Goal: Information Seeking & Learning: Check status

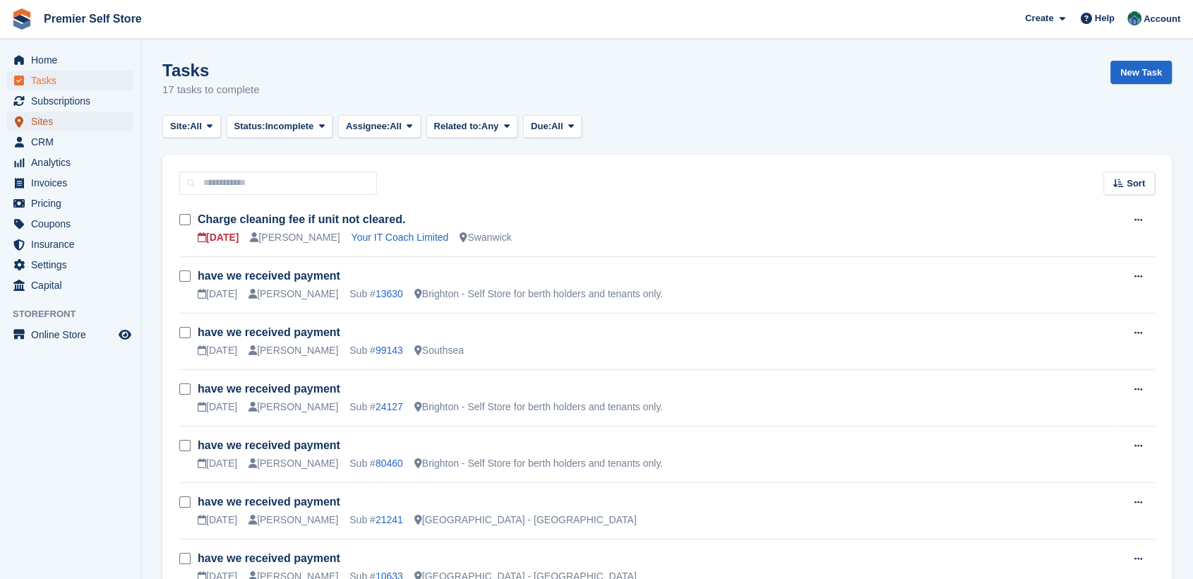
click at [28, 120] on link "Sites" at bounding box center [70, 121] width 126 height 20
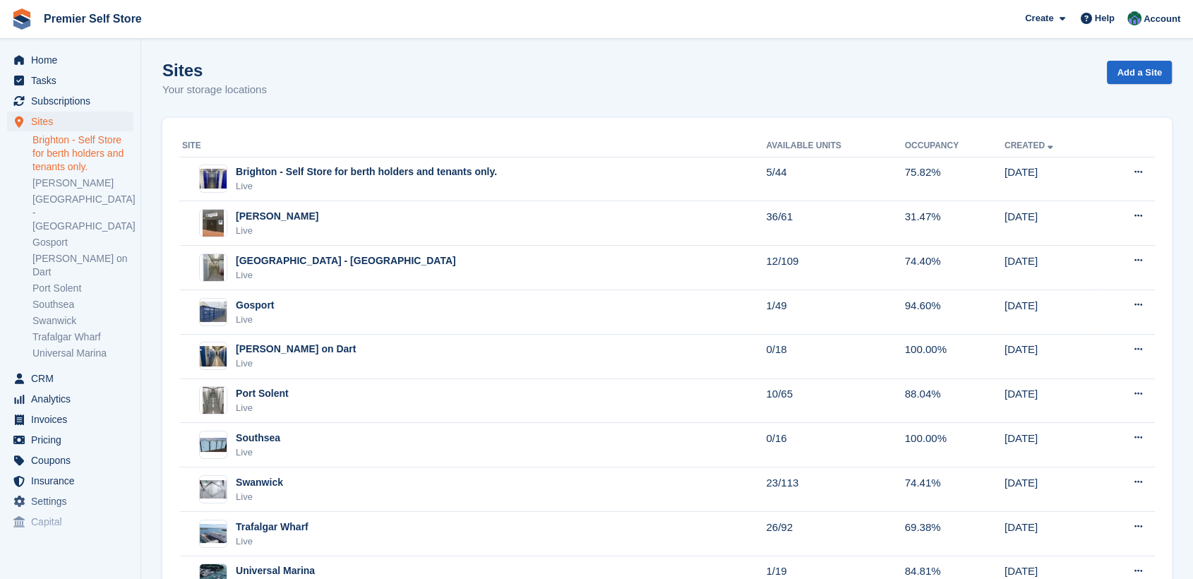
click at [76, 140] on link "Brighton - Self Store for berth holders and tenants only." at bounding box center [82, 153] width 101 height 40
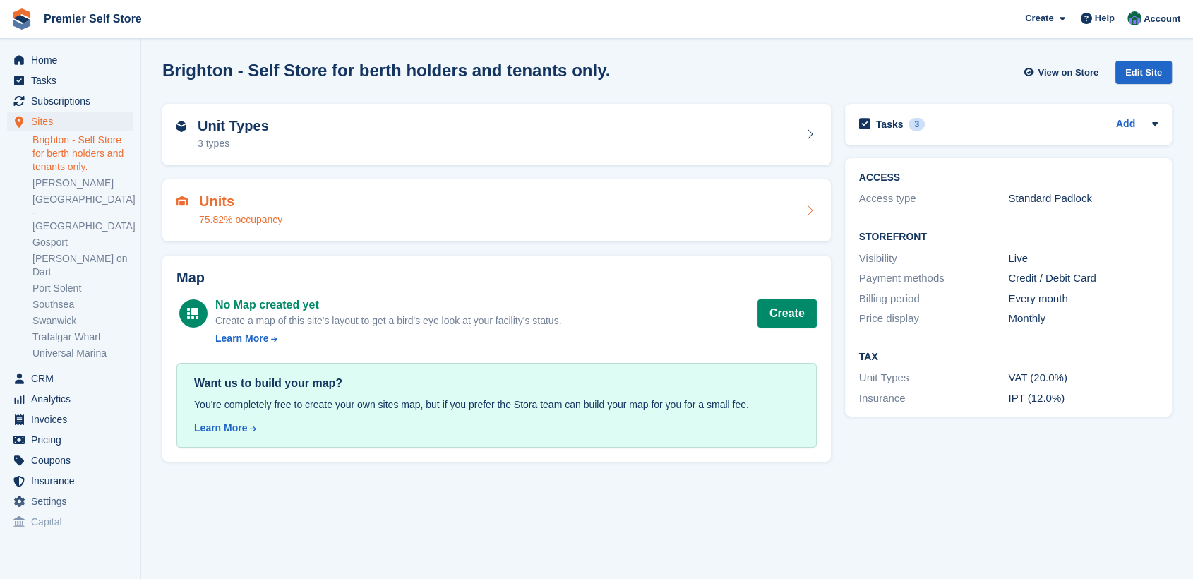
click at [312, 200] on div "Units 75.82% occupancy" at bounding box center [496, 210] width 640 height 34
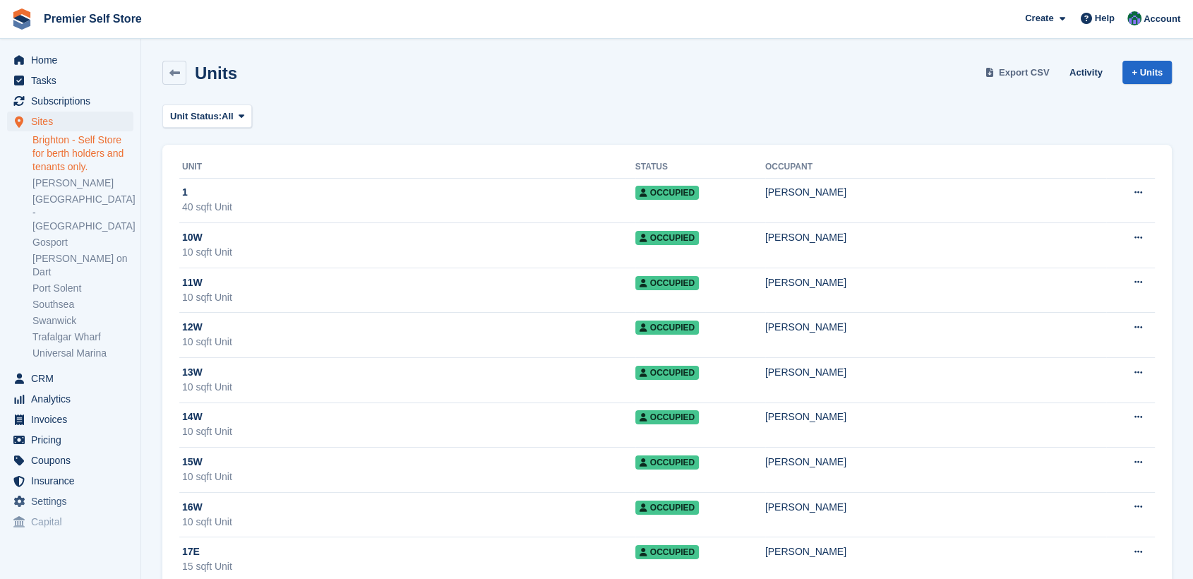
click at [1017, 73] on span "Export CSV" at bounding box center [1023, 73] width 51 height 14
click at [68, 184] on link "[PERSON_NAME]" at bounding box center [82, 182] width 101 height 13
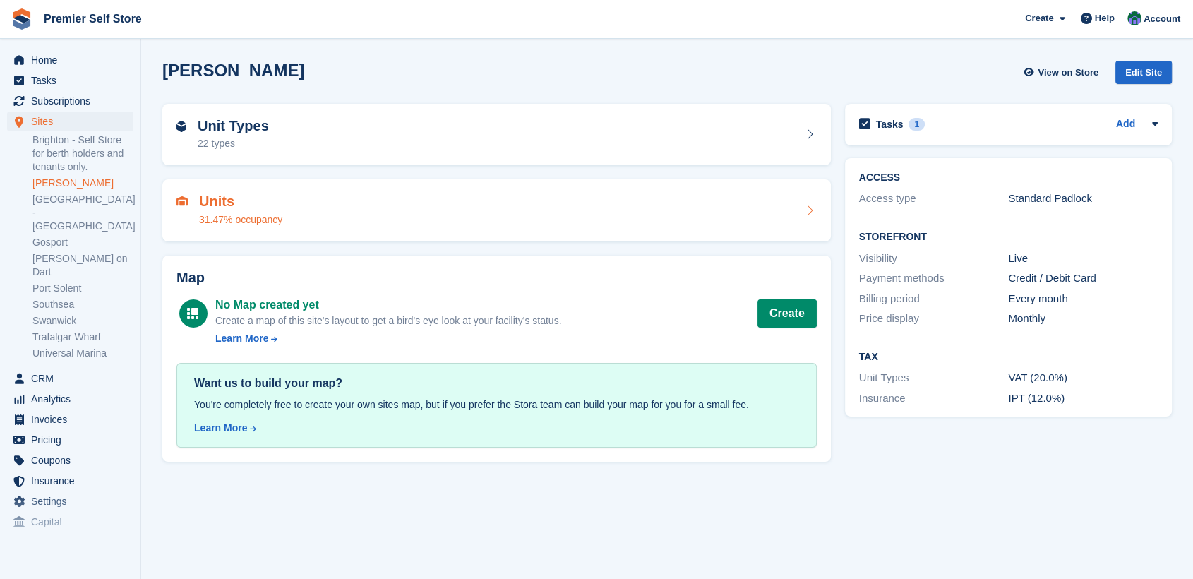
click at [429, 210] on div "Units 31.47% occupancy" at bounding box center [496, 210] width 640 height 34
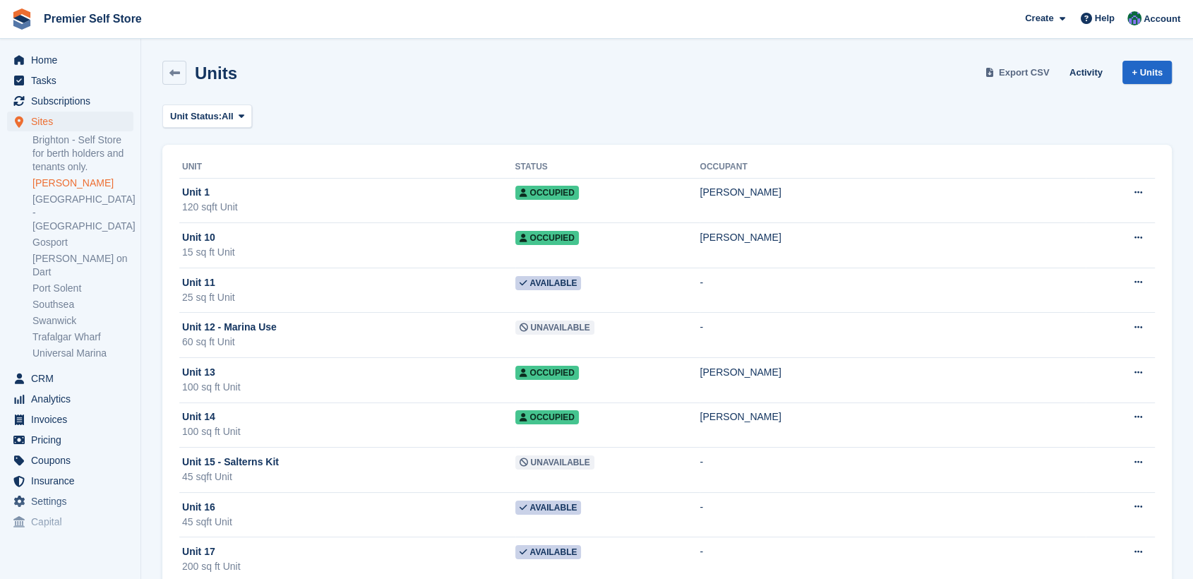
click at [1013, 71] on span "Export CSV" at bounding box center [1023, 73] width 51 height 14
click at [60, 198] on link "[GEOGRAPHIC_DATA] - [GEOGRAPHIC_DATA]" at bounding box center [82, 213] width 101 height 40
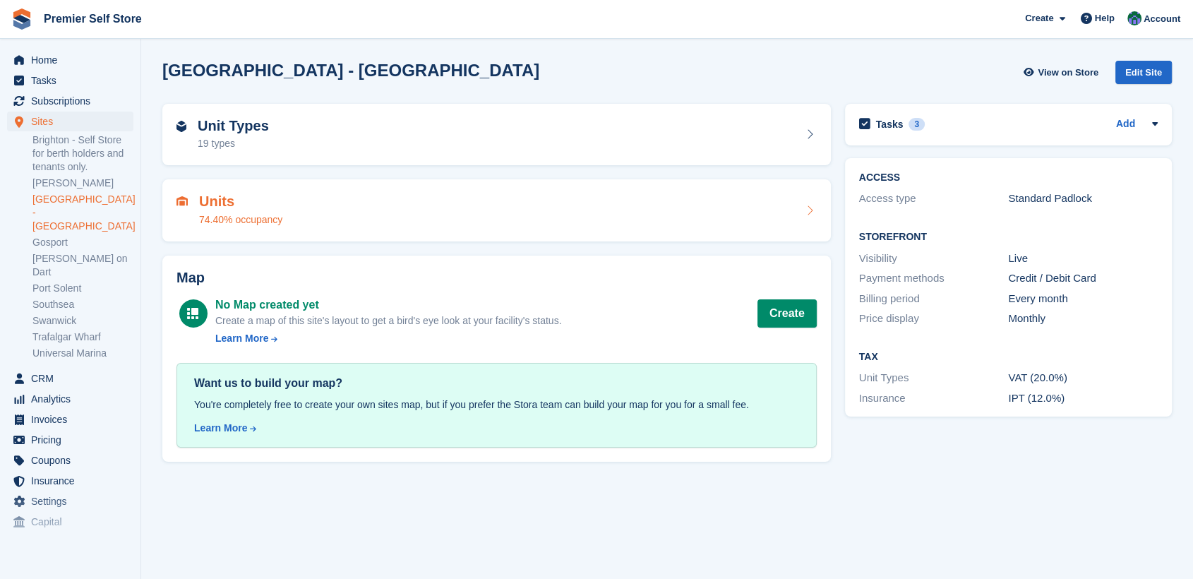
click at [436, 210] on div "Units 74.40% occupancy" at bounding box center [496, 210] width 640 height 34
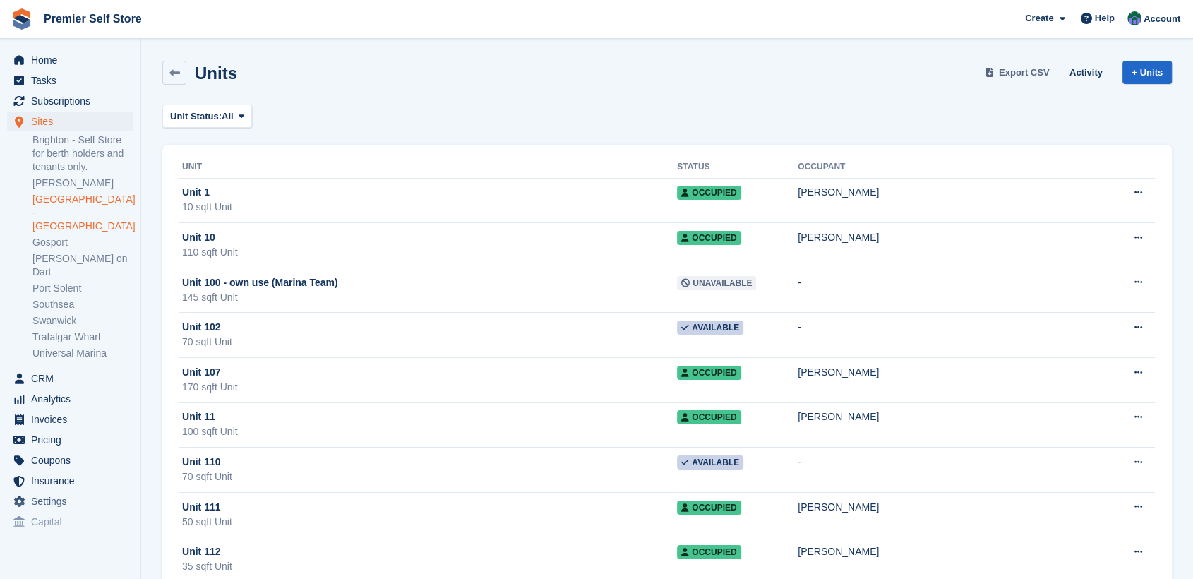
click at [1035, 68] on span "Export CSV" at bounding box center [1023, 73] width 51 height 14
click at [52, 236] on link "Gosport" at bounding box center [82, 242] width 101 height 13
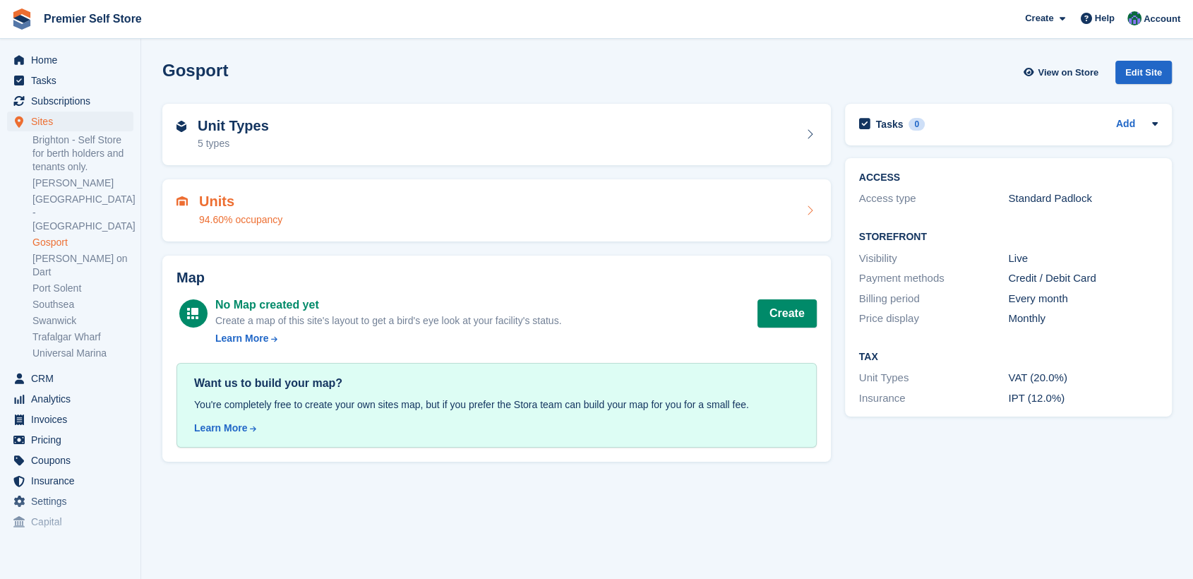
click at [314, 213] on div "Units 94.60% occupancy" at bounding box center [496, 210] width 640 height 34
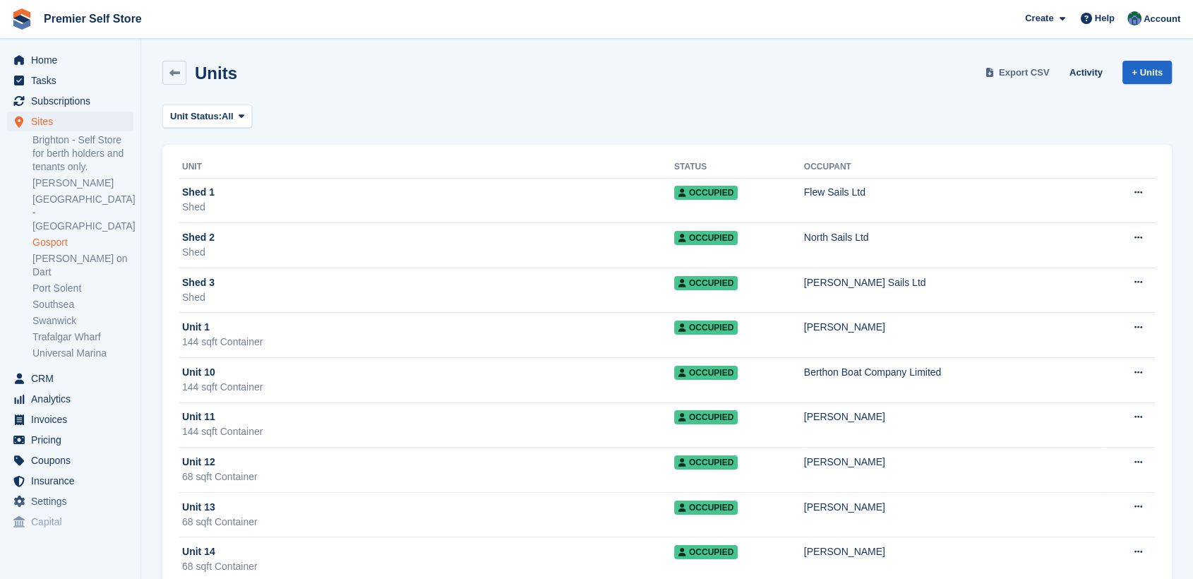
click at [1030, 67] on span "Export CSV" at bounding box center [1023, 73] width 51 height 14
click at [52, 282] on link "Port Solent" at bounding box center [82, 288] width 101 height 13
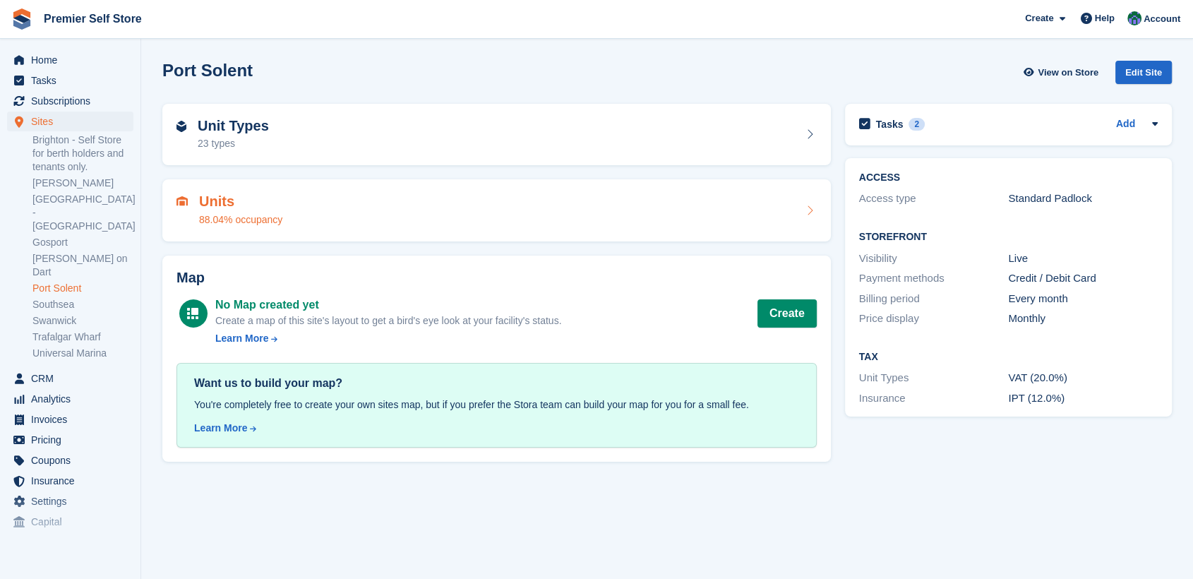
click at [405, 215] on div "Units 88.04% occupancy" at bounding box center [496, 210] width 640 height 34
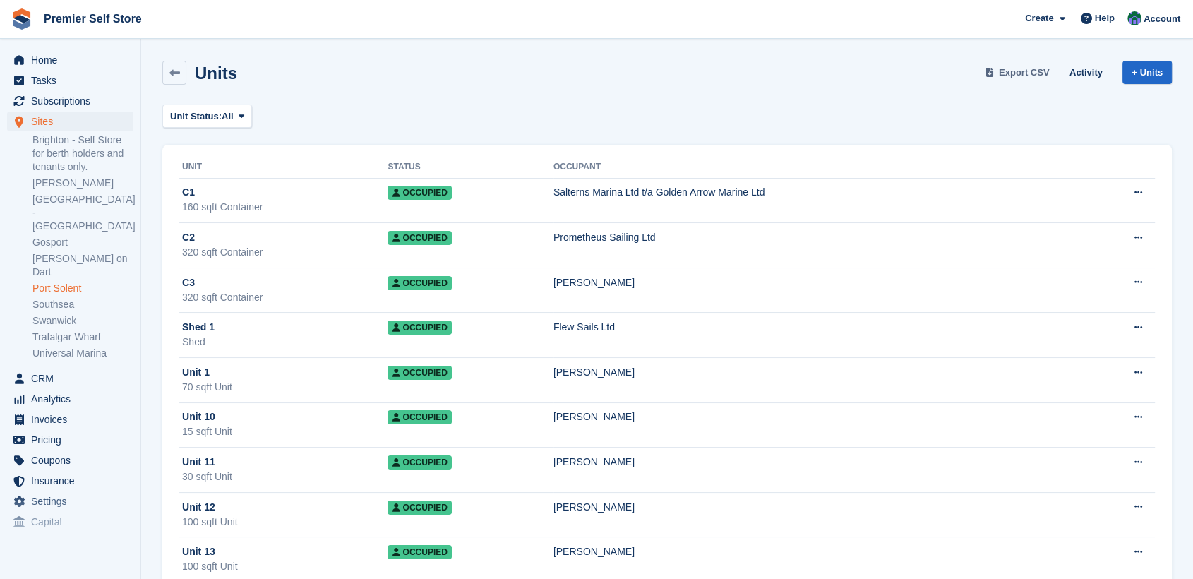
click at [1025, 73] on span "Export CSV" at bounding box center [1023, 73] width 51 height 14
click at [44, 298] on link "Southsea" at bounding box center [82, 304] width 101 height 13
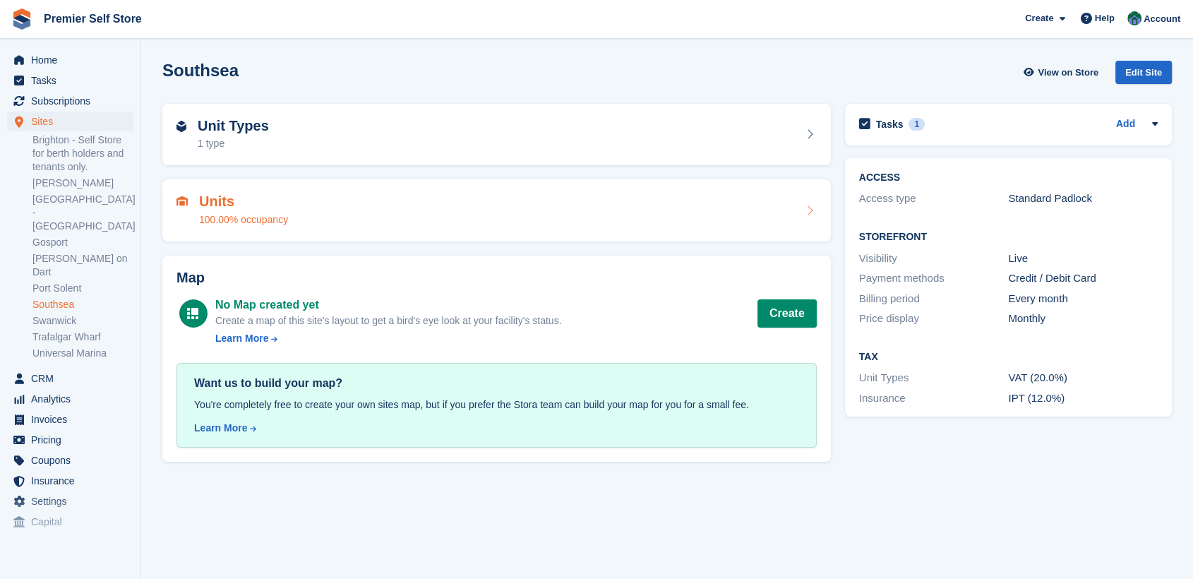
click at [491, 188] on div "Units 100.00% occupancy" at bounding box center [496, 210] width 668 height 62
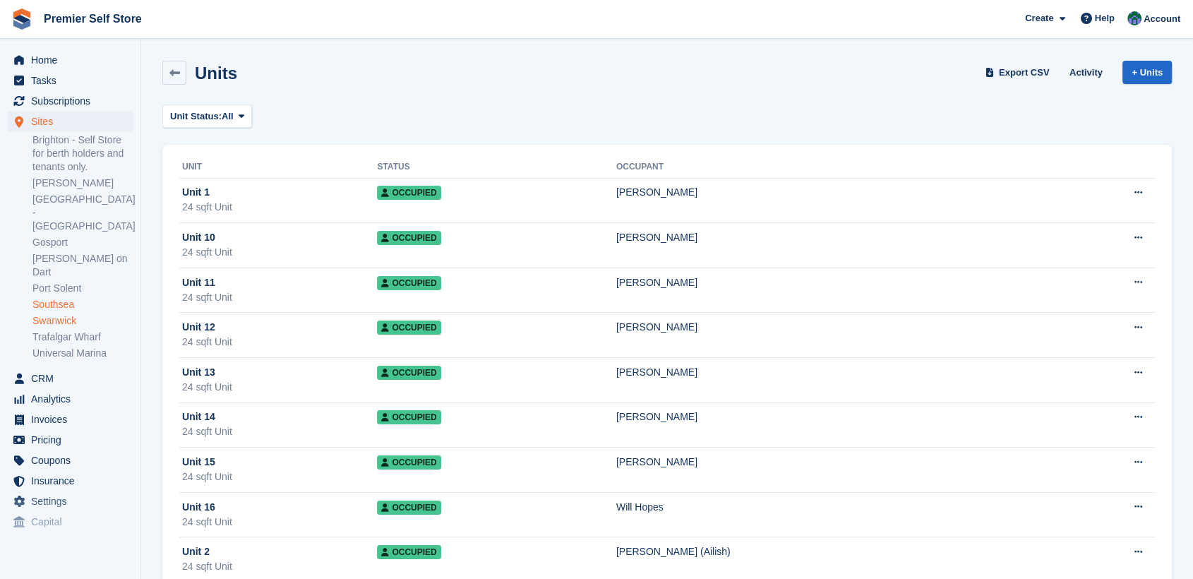
click at [67, 314] on link "Swanwick" at bounding box center [82, 320] width 101 height 13
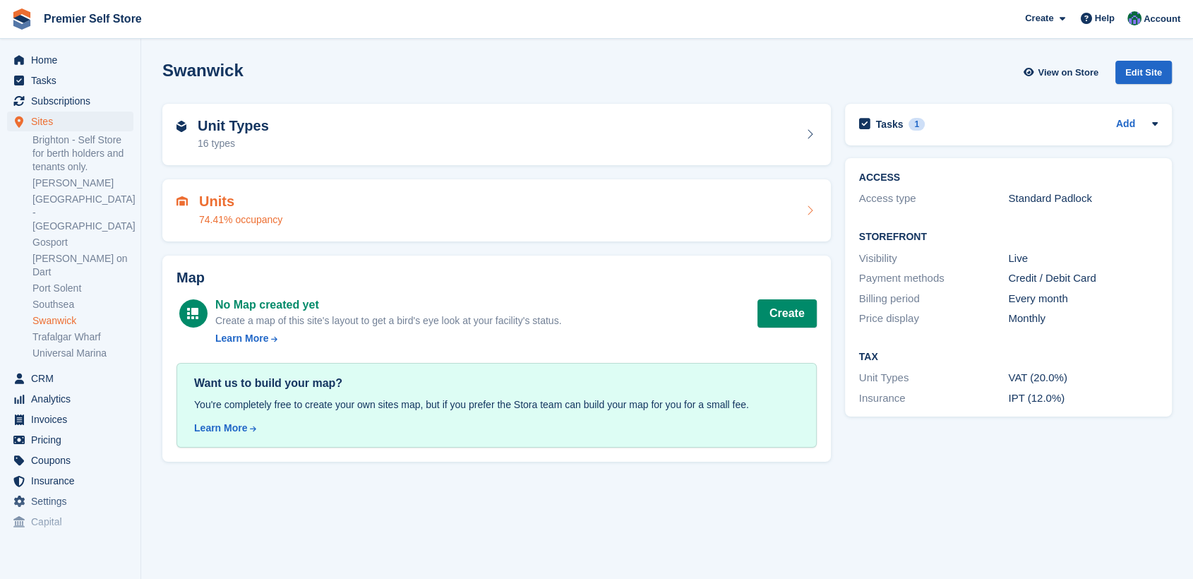
click at [354, 212] on div "Units 74.41% occupancy" at bounding box center [496, 210] width 640 height 34
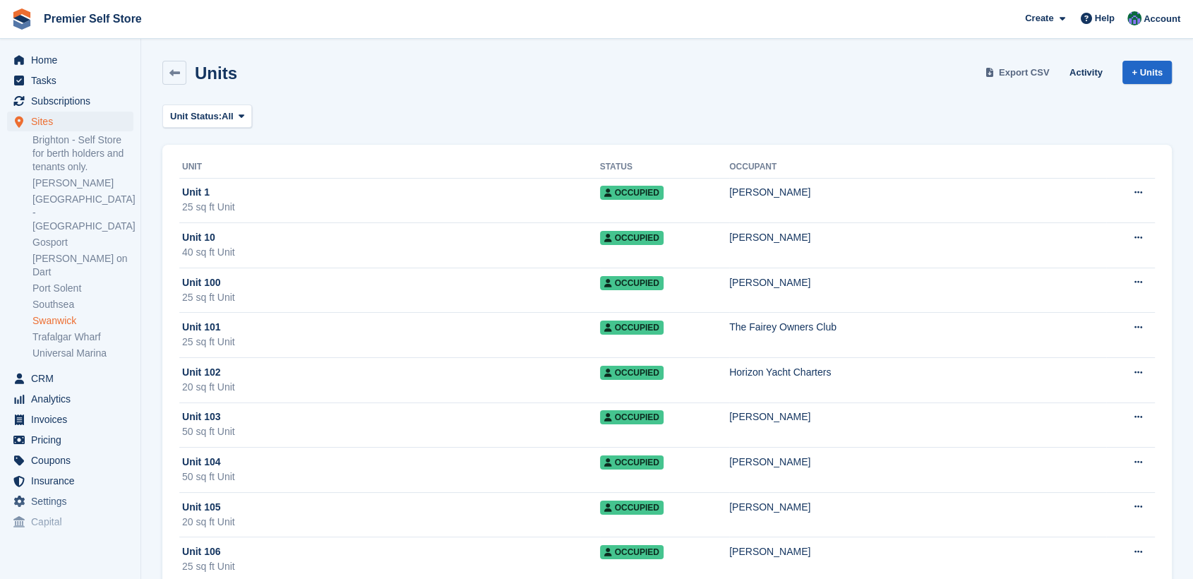
click at [1018, 69] on span "Export CSV" at bounding box center [1023, 73] width 51 height 14
click at [55, 330] on link "Trafalgar Wharf" at bounding box center [82, 336] width 101 height 13
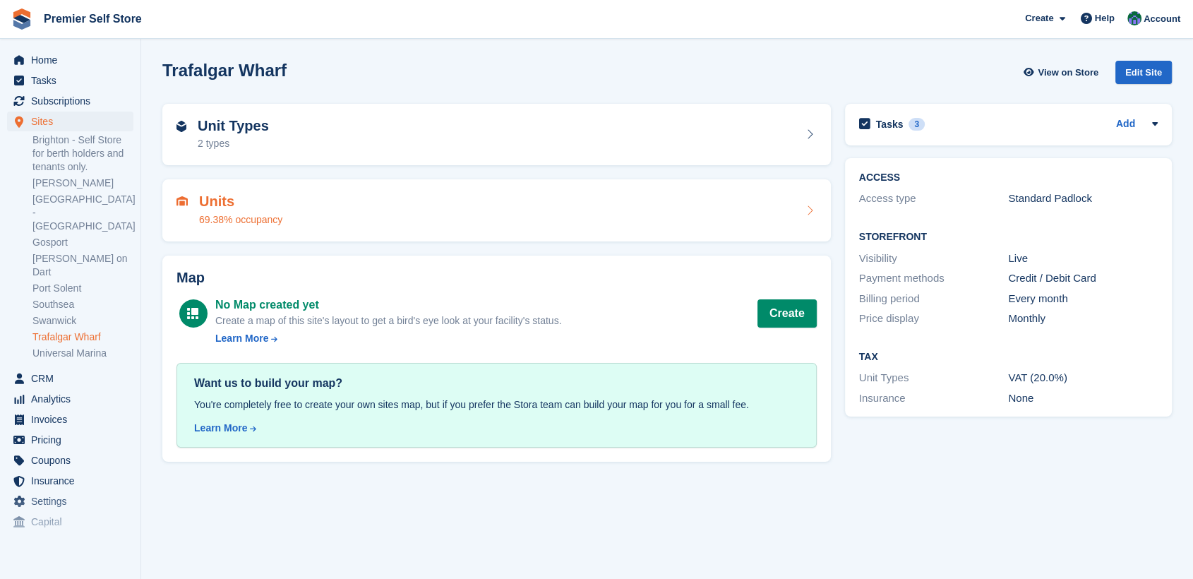
click at [360, 211] on div "Units 69.38% occupancy" at bounding box center [496, 210] width 640 height 34
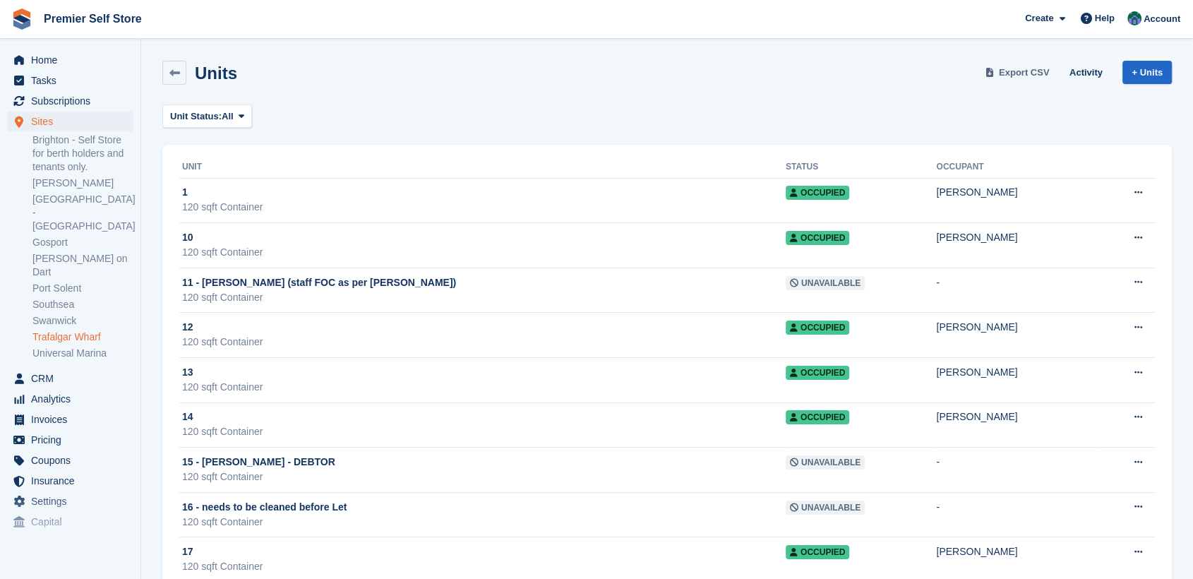
click at [1027, 75] on span "Export CSV" at bounding box center [1023, 73] width 51 height 14
click at [49, 346] on link "Universal Marina" at bounding box center [82, 352] width 101 height 13
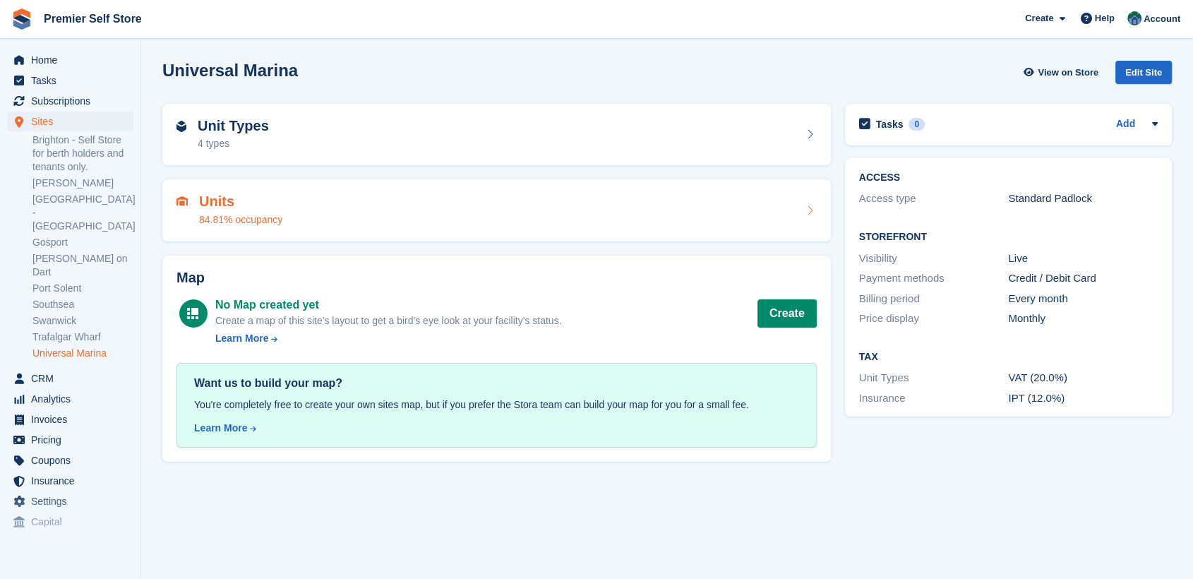
click at [337, 210] on div "Units 84.81% occupancy" at bounding box center [496, 210] width 640 height 34
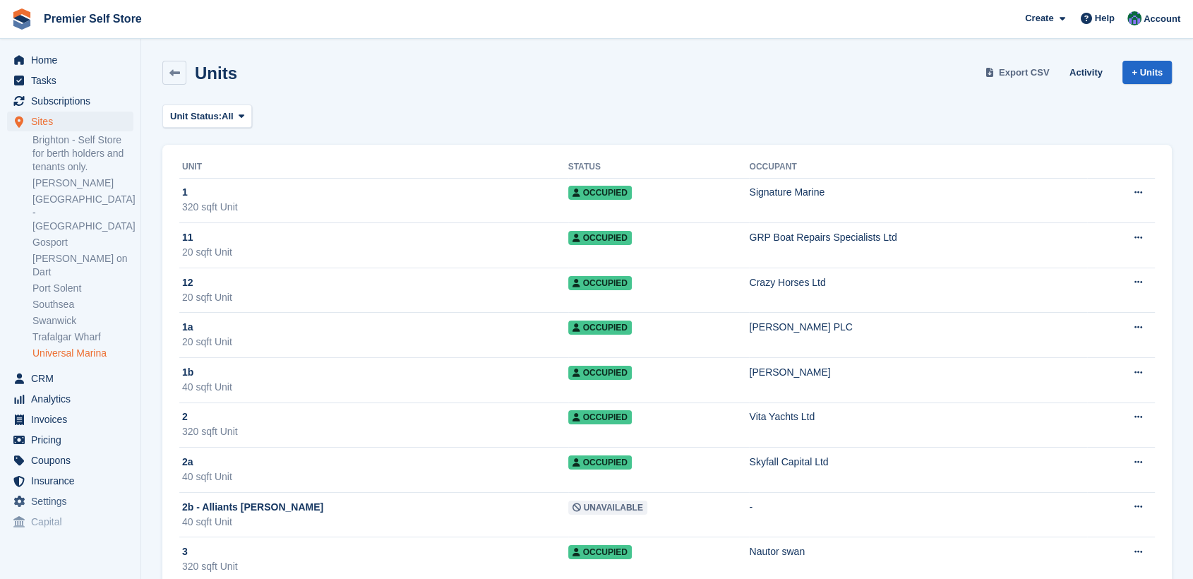
click at [1037, 70] on span "Export CSV" at bounding box center [1023, 73] width 51 height 14
click at [42, 81] on span "Tasks" at bounding box center [73, 81] width 85 height 20
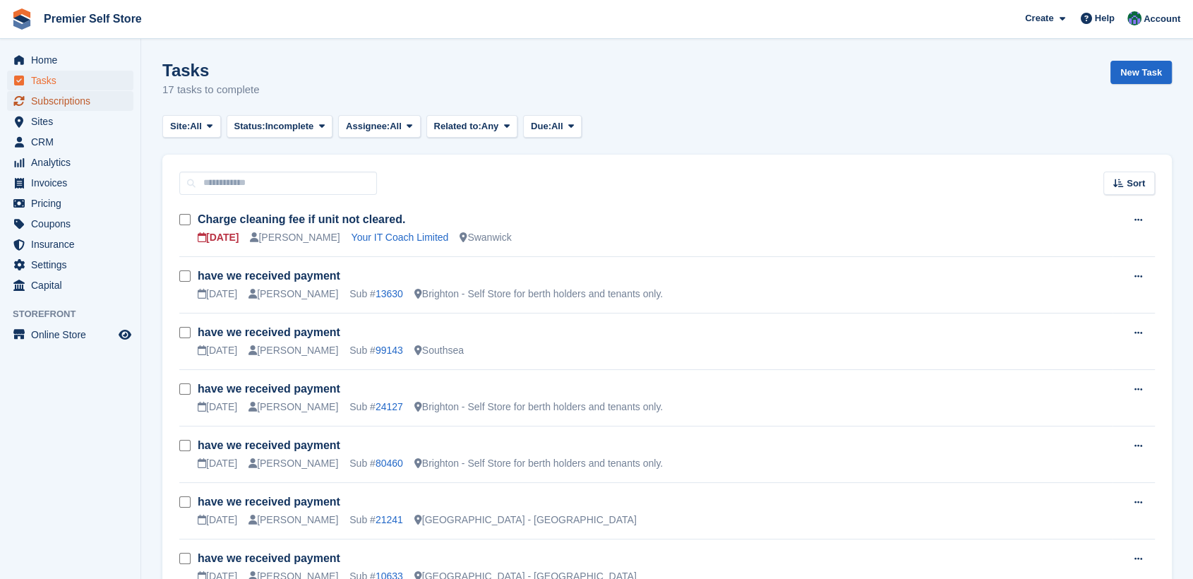
click at [54, 102] on span "Subscriptions" at bounding box center [73, 101] width 85 height 20
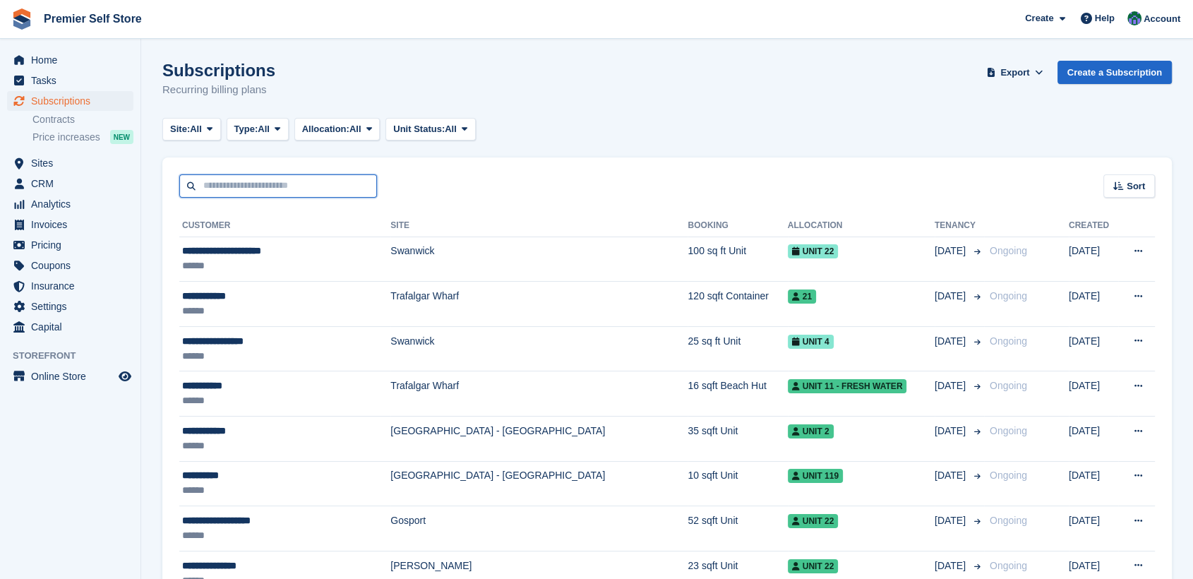
click at [231, 183] on input "text" at bounding box center [278, 185] width 198 height 23
type input "*****"
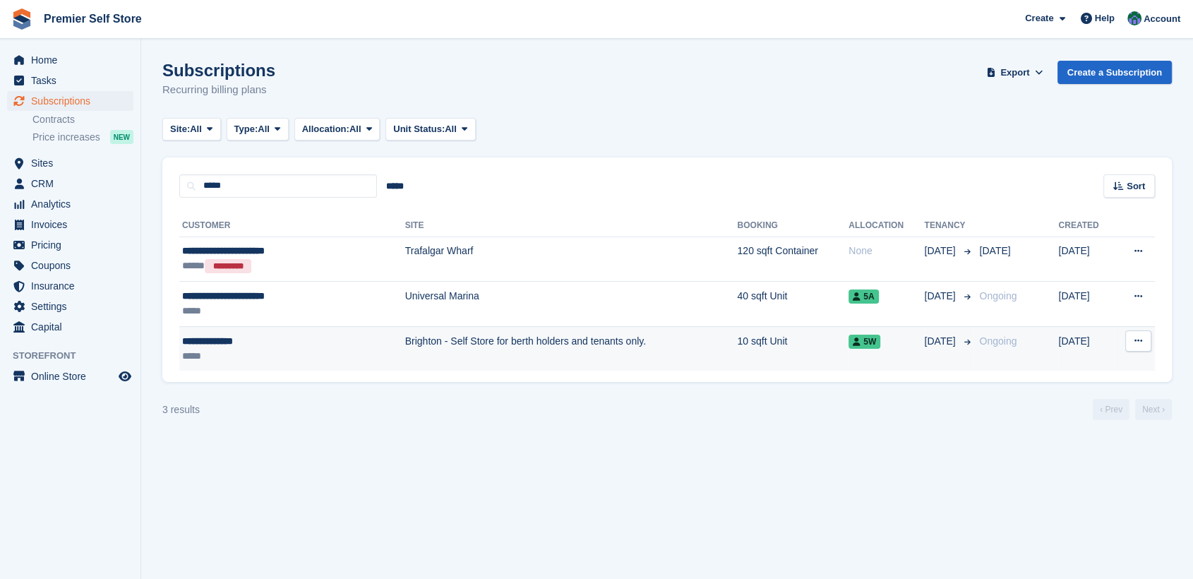
click at [212, 343] on div "**********" at bounding box center [262, 341] width 161 height 15
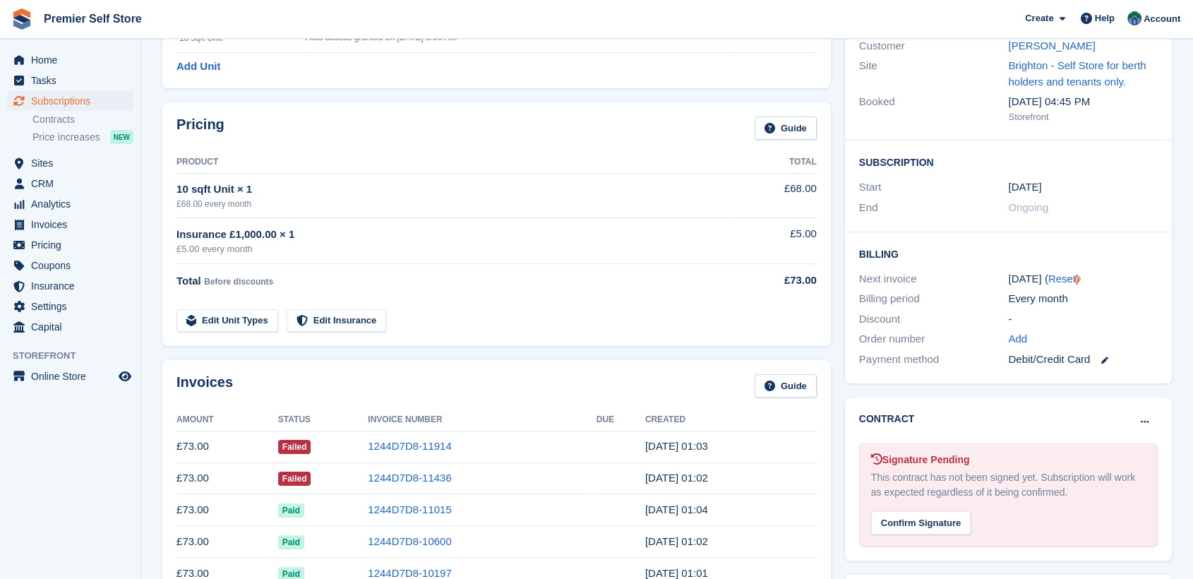
scroll to position [235, 0]
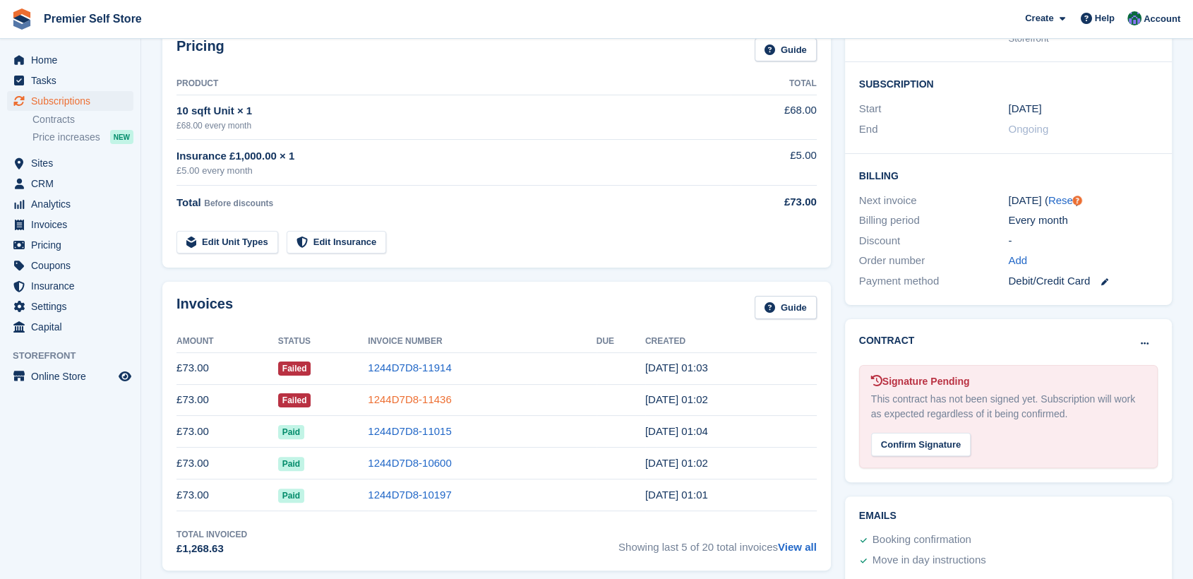
click at [418, 401] on link "1244D7D8-11436" at bounding box center [409, 399] width 83 height 12
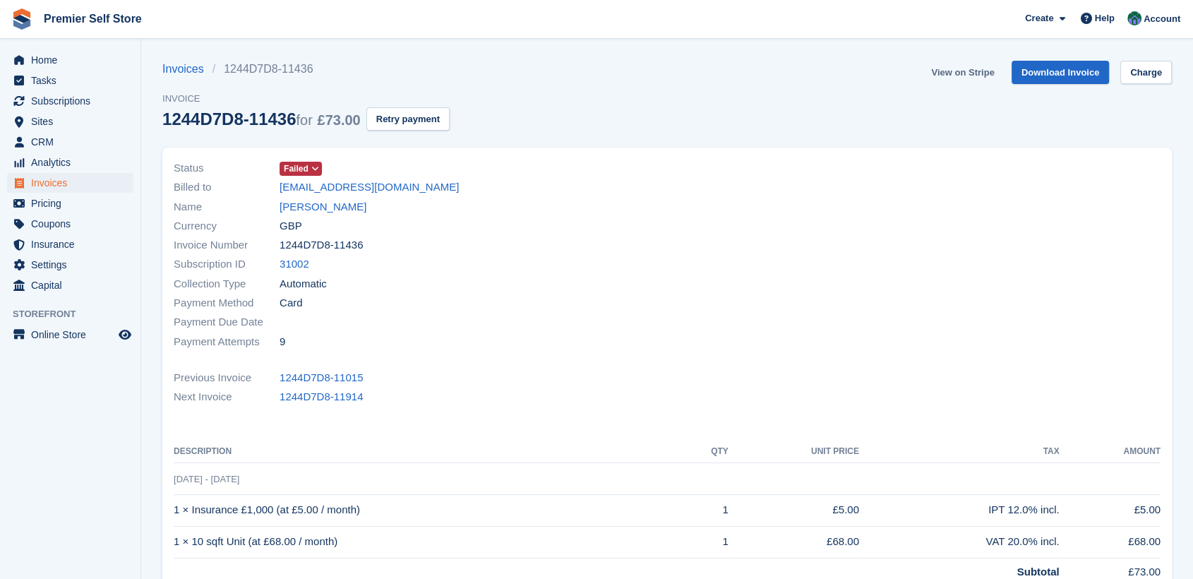
click at [970, 70] on link "View on Stripe" at bounding box center [962, 72] width 74 height 23
click at [39, 179] on span "Invoices" at bounding box center [73, 183] width 85 height 20
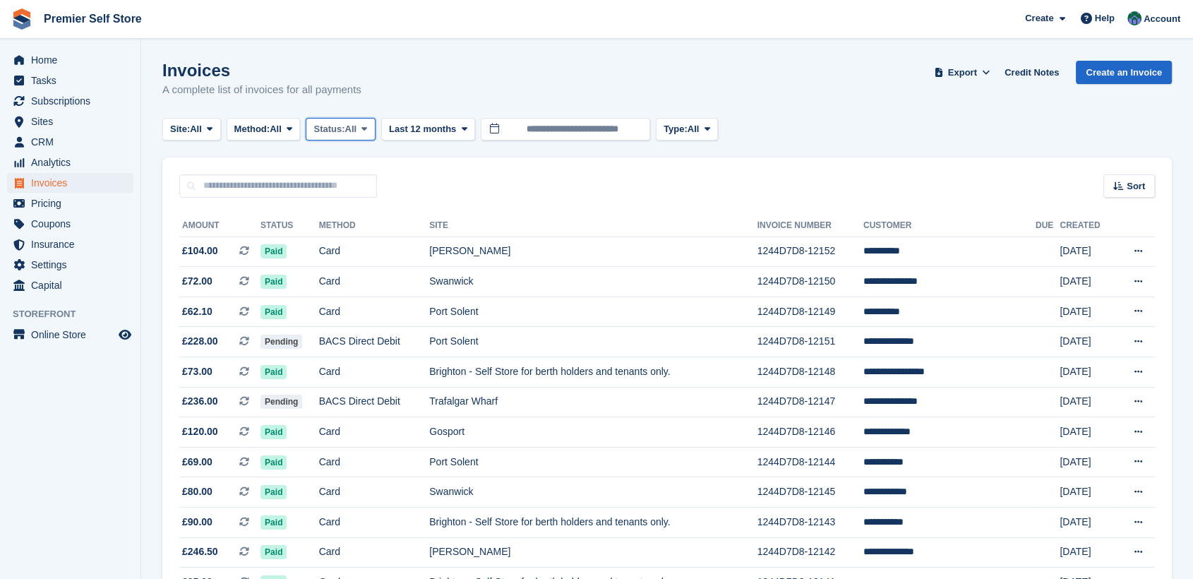
click at [352, 127] on span "All" at bounding box center [351, 129] width 12 height 14
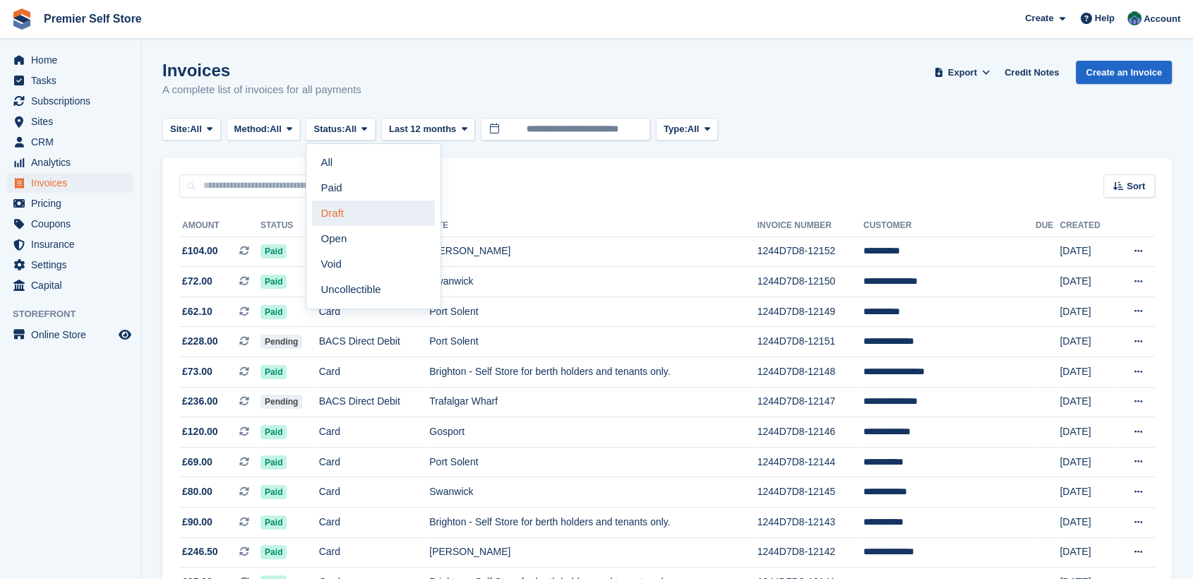
click at [363, 212] on link "Draft" at bounding box center [373, 212] width 123 height 25
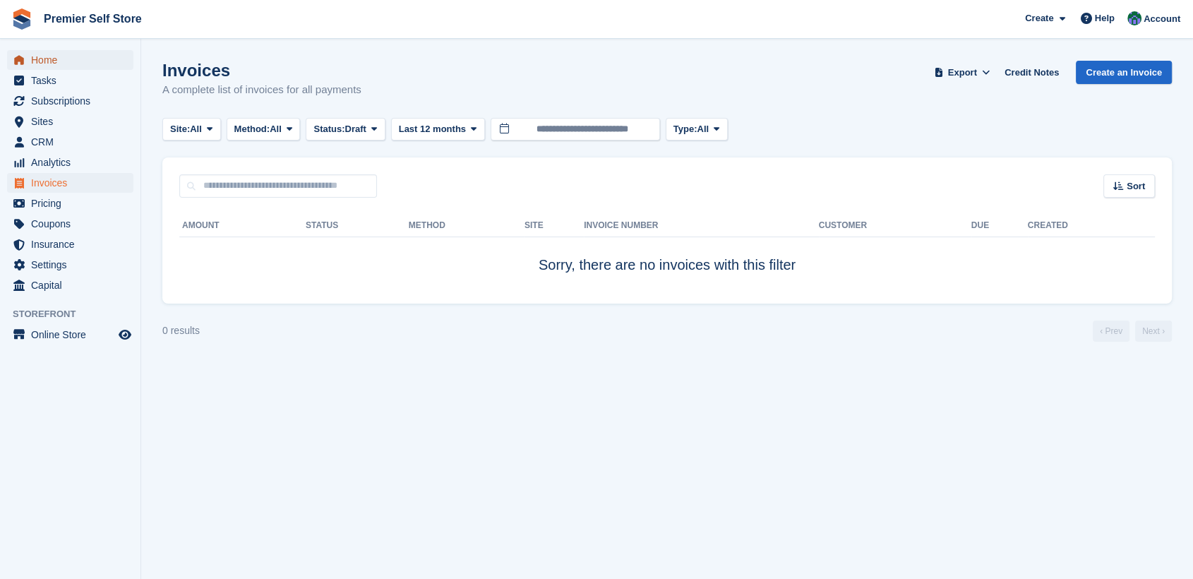
click at [47, 56] on span "Home" at bounding box center [73, 60] width 85 height 20
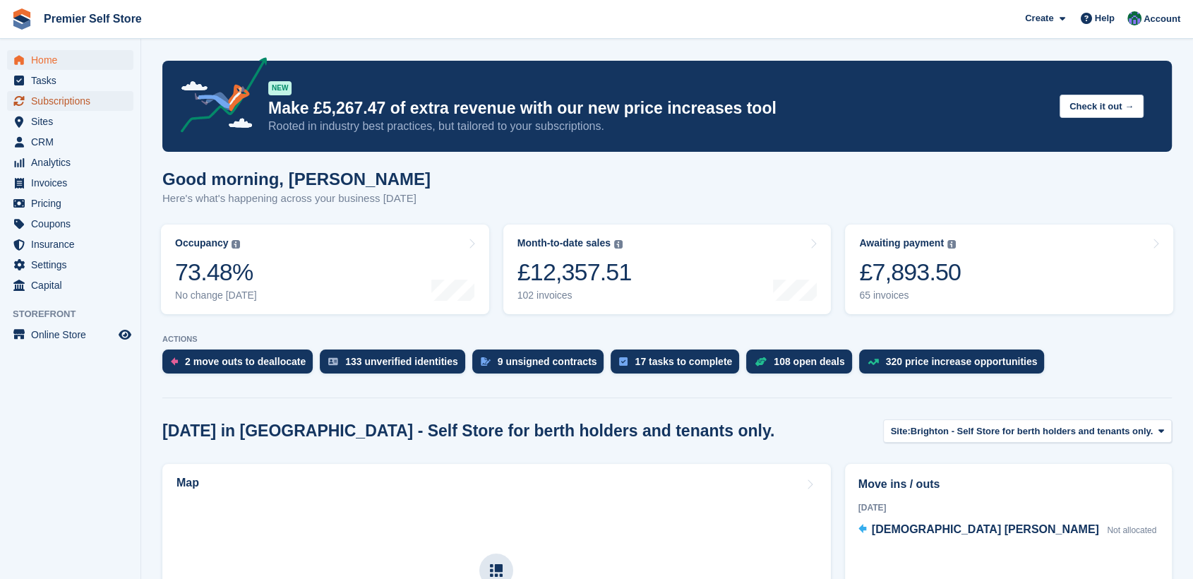
click at [47, 98] on span "Subscriptions" at bounding box center [73, 101] width 85 height 20
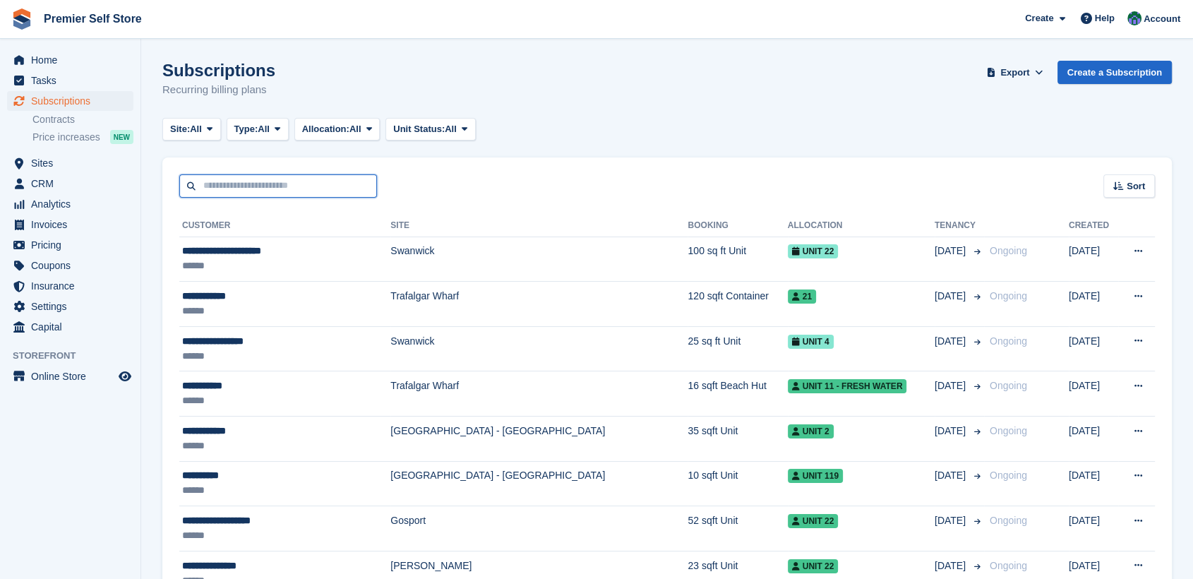
click at [242, 181] on input "text" at bounding box center [278, 185] width 198 height 23
type input "*******"
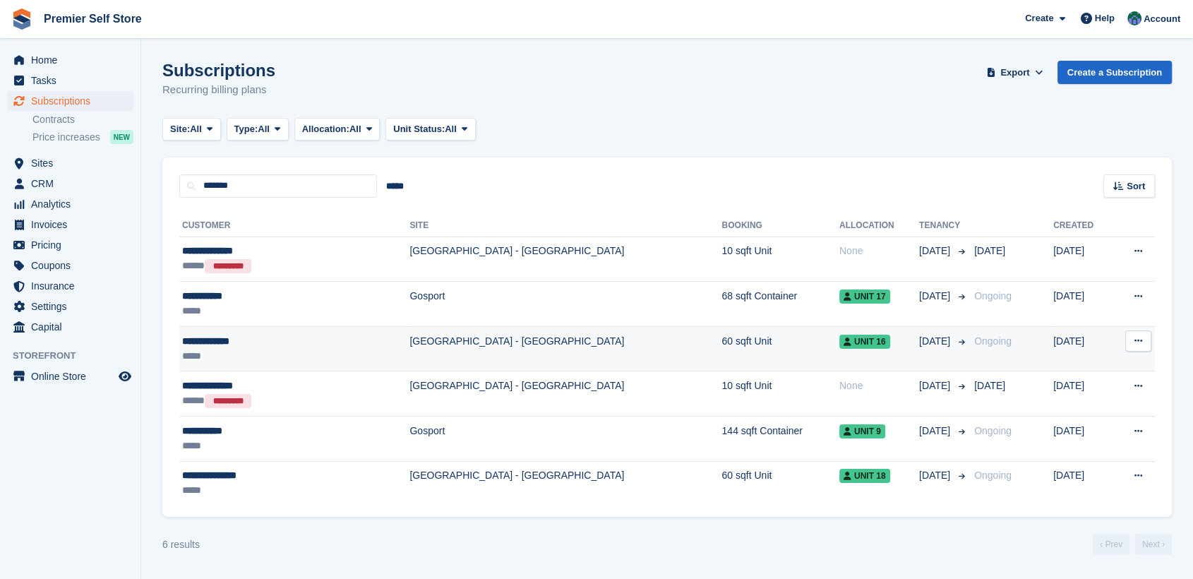
click at [215, 340] on div "**********" at bounding box center [259, 341] width 155 height 15
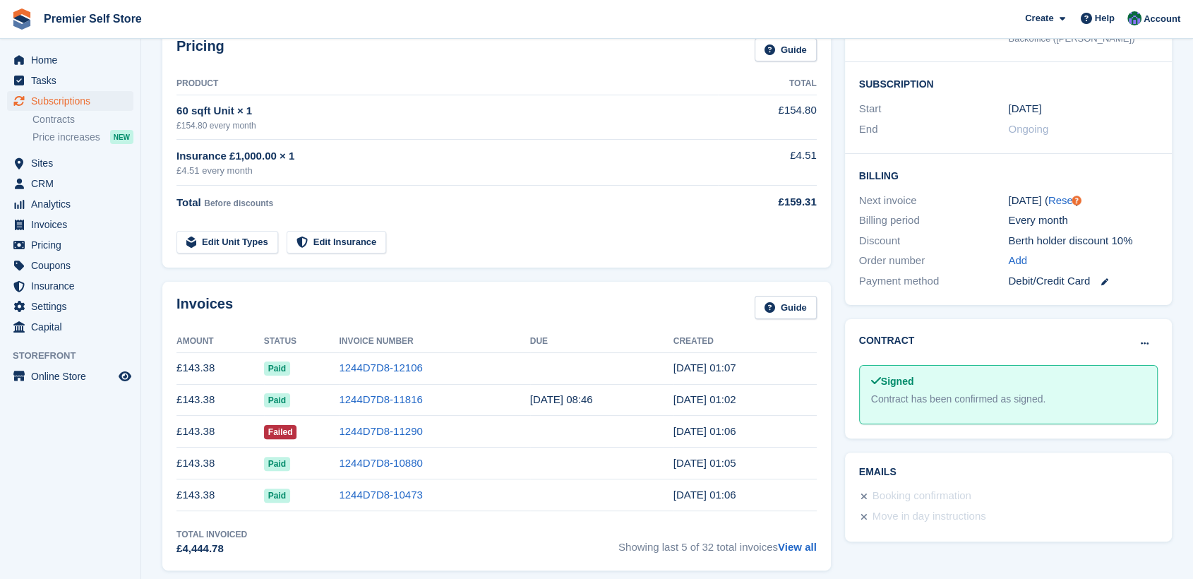
scroll to position [392, 0]
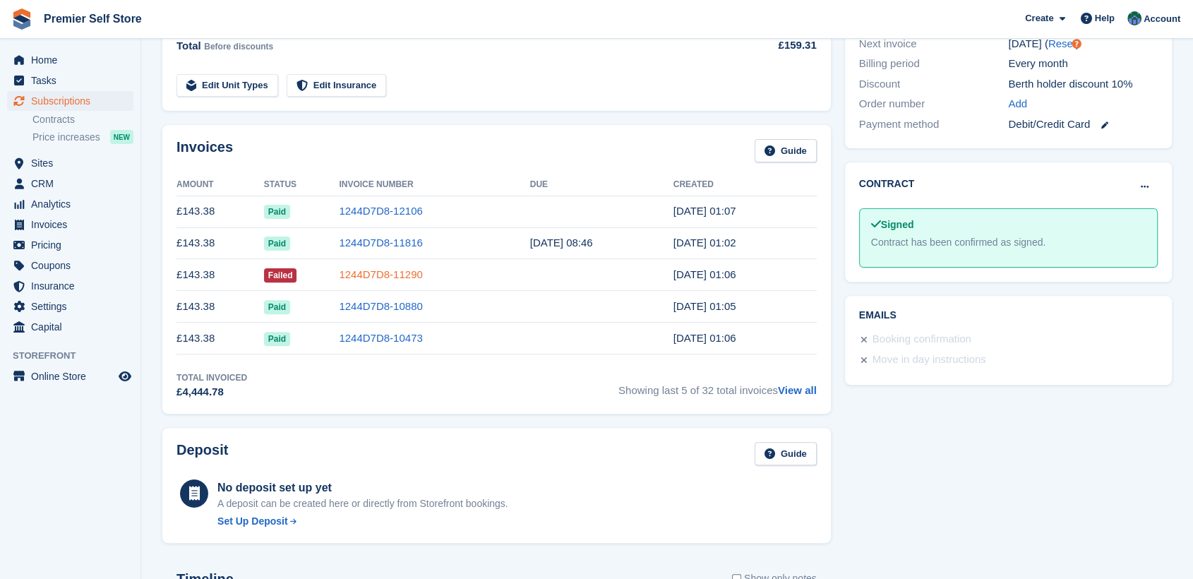
click at [393, 275] on link "1244D7D8-11290" at bounding box center [380, 274] width 83 height 12
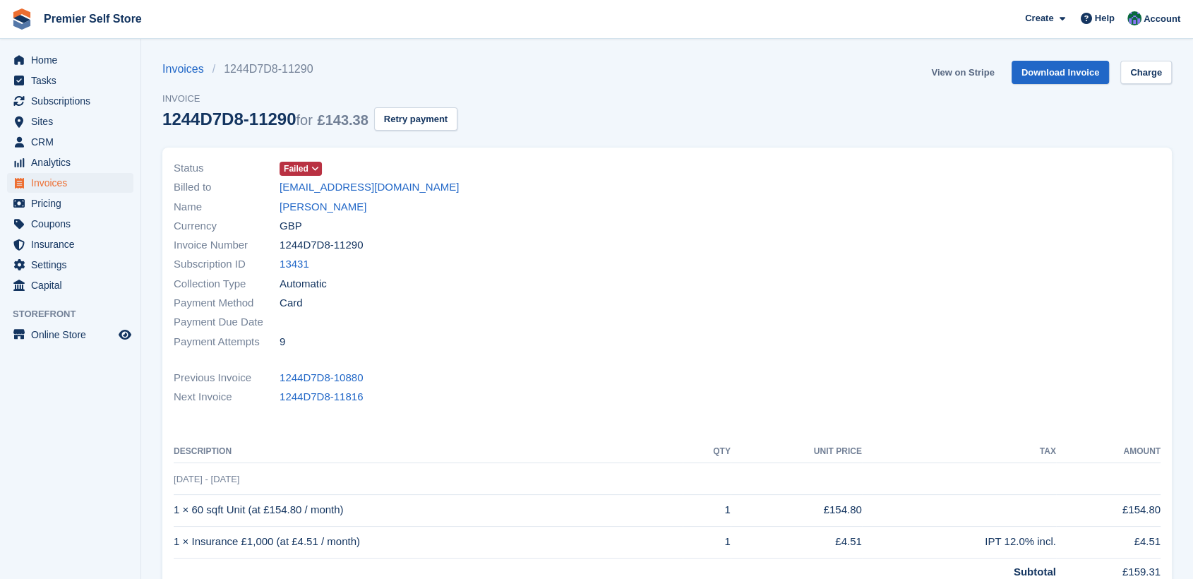
click at [972, 75] on link "View on Stripe" at bounding box center [962, 72] width 74 height 23
click at [51, 53] on span "Home" at bounding box center [73, 60] width 85 height 20
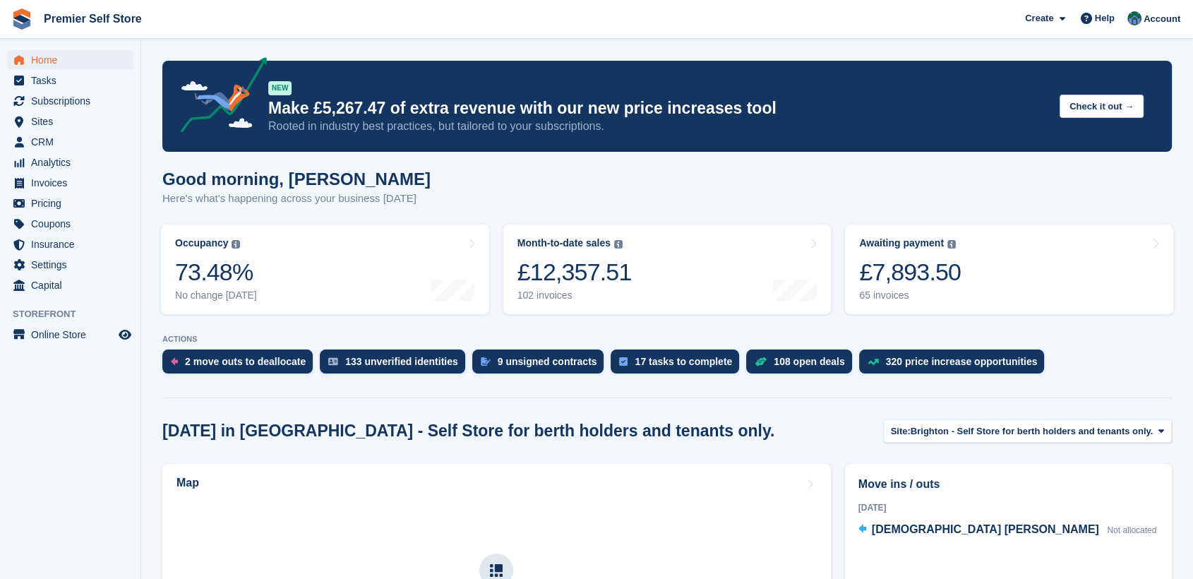
drag, startPoint x: 0, startPoint y: 491, endPoint x: 2, endPoint y: 481, distance: 10.1
click at [0, 487] on aside "Home Tasks Subscriptions Subscriptions Subscriptions Contracts Price increases …" at bounding box center [70, 293] width 140 height 508
click at [40, 95] on span "Subscriptions" at bounding box center [73, 101] width 85 height 20
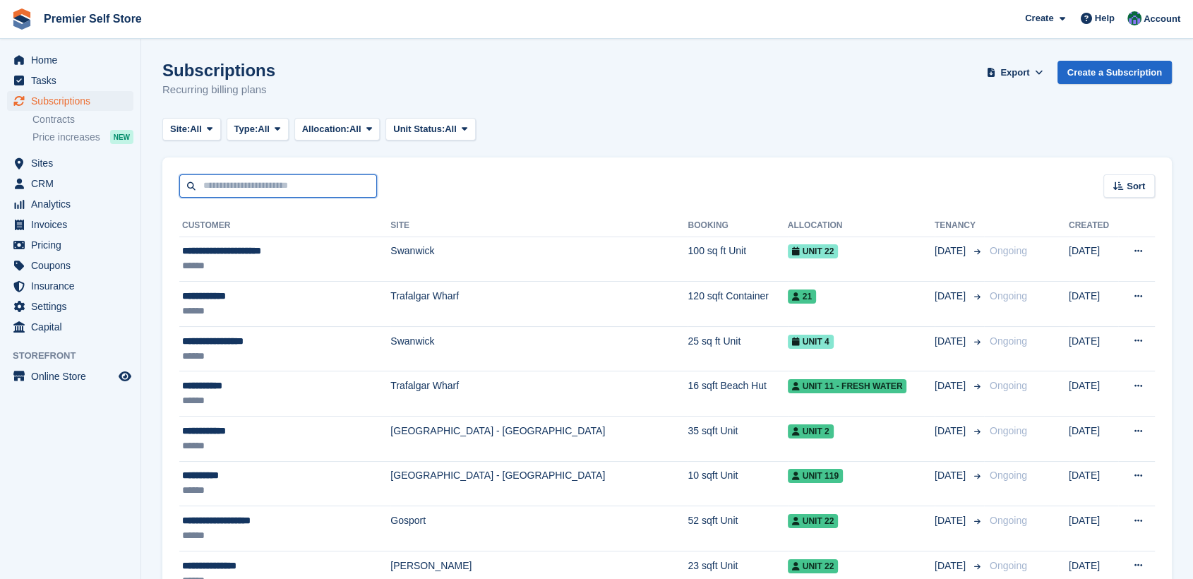
click at [222, 185] on input "text" at bounding box center [278, 185] width 198 height 23
type input "**********"
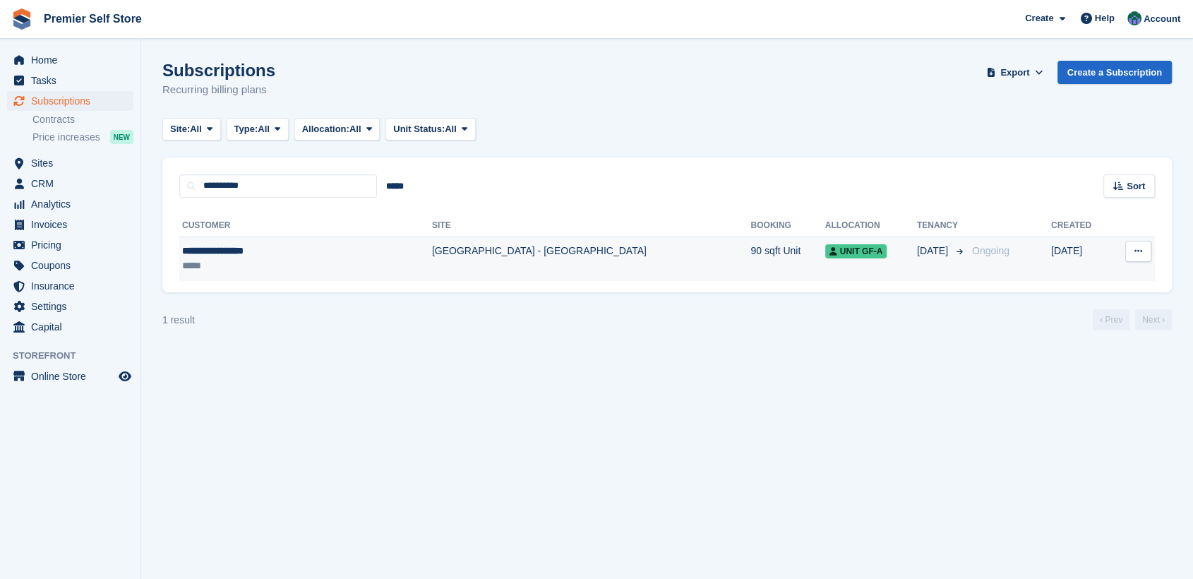
click at [243, 248] on div "**********" at bounding box center [265, 250] width 167 height 15
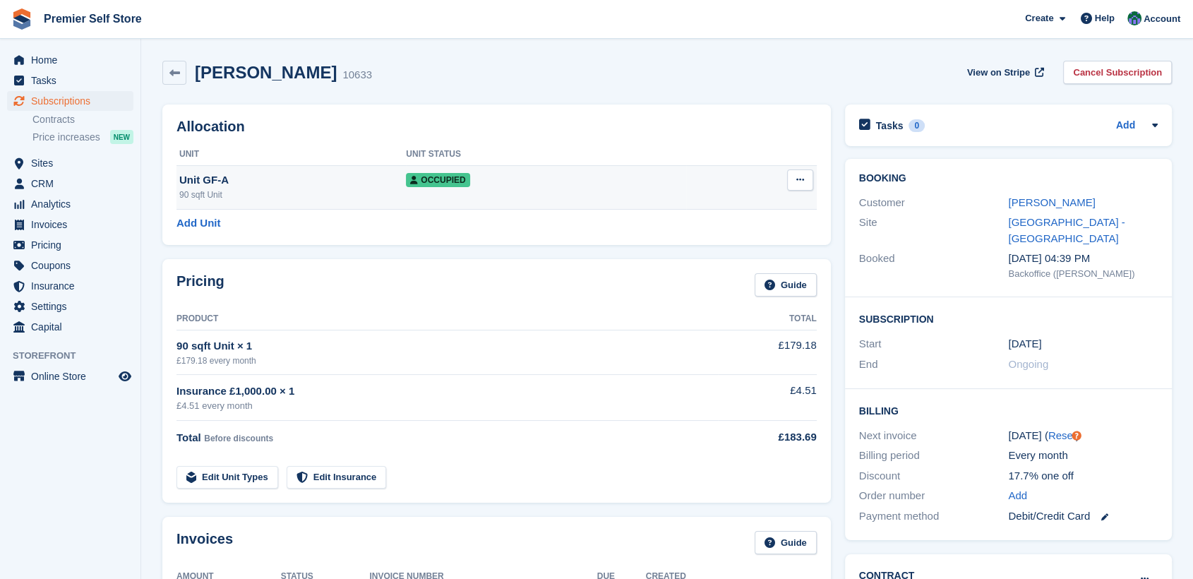
click at [271, 181] on div "Unit GF-A" at bounding box center [292, 180] width 227 height 16
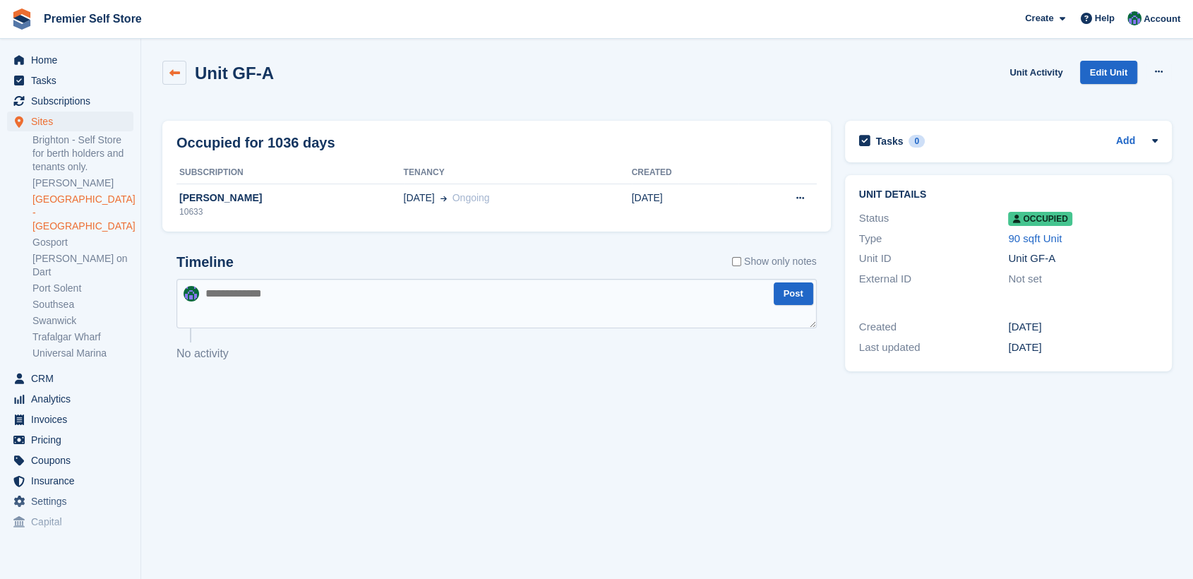
click at [169, 68] on icon at bounding box center [174, 73] width 11 height 11
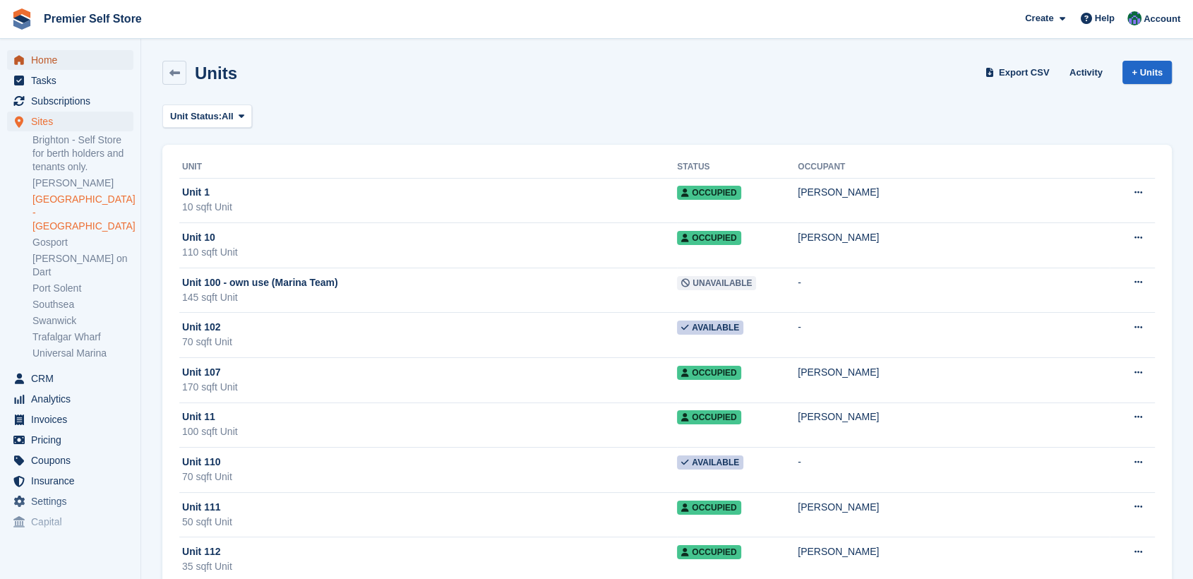
click at [51, 59] on span "Home" at bounding box center [73, 60] width 85 height 20
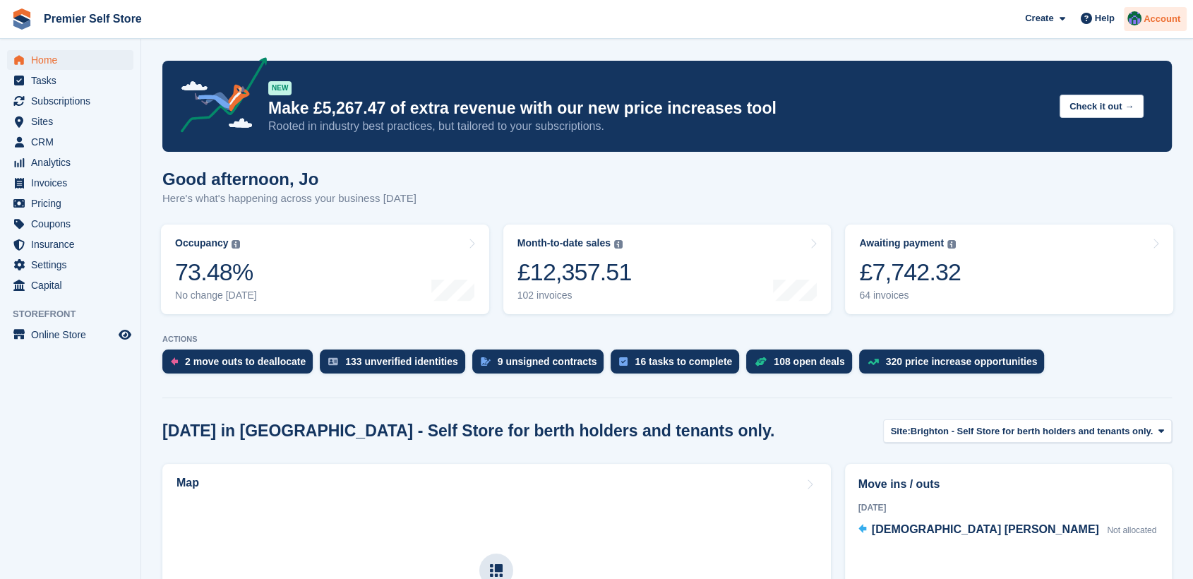
click at [1157, 13] on span "Account" at bounding box center [1161, 19] width 37 height 14
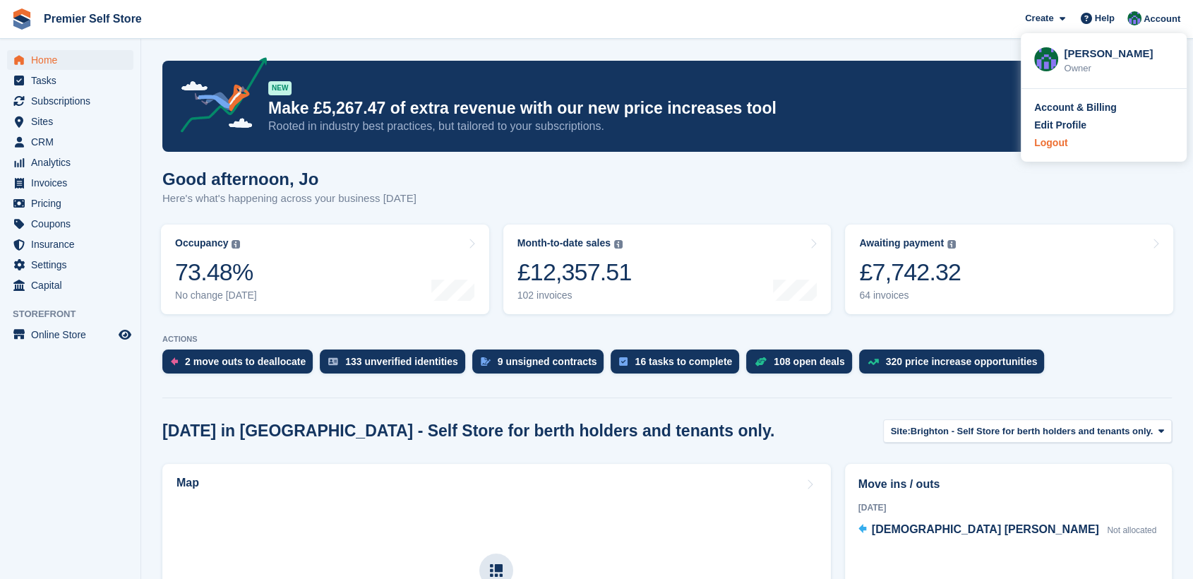
click at [1057, 139] on div "Logout" at bounding box center [1050, 142] width 33 height 15
